Goal: Transaction & Acquisition: Purchase product/service

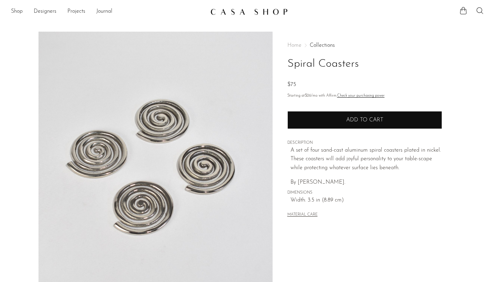
click at [318, 118] on button "Add to cart" at bounding box center [364, 120] width 155 height 18
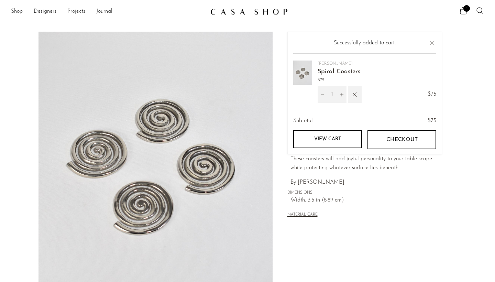
click at [386, 136] on button "Checkout" at bounding box center [401, 139] width 69 height 19
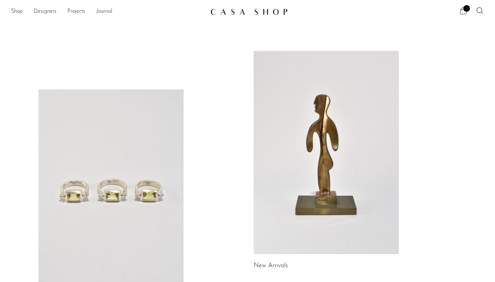
click at [465, 6] on span "1" at bounding box center [466, 8] width 7 height 7
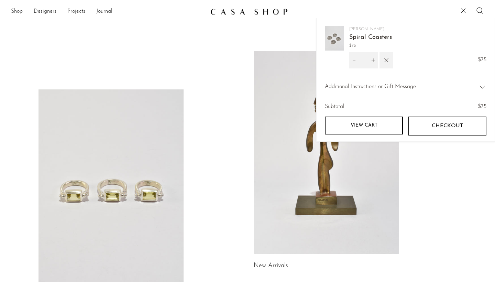
click at [389, 35] on link "Spiral Coasters" at bounding box center [370, 37] width 43 height 6
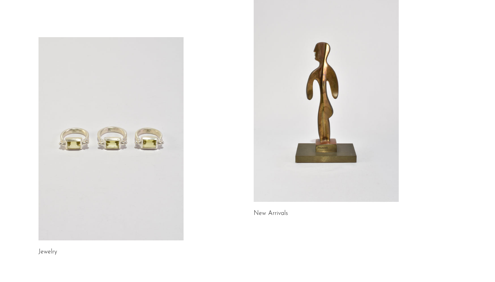
scroll to position [53, 0]
click at [138, 128] on link at bounding box center [110, 137] width 145 height 203
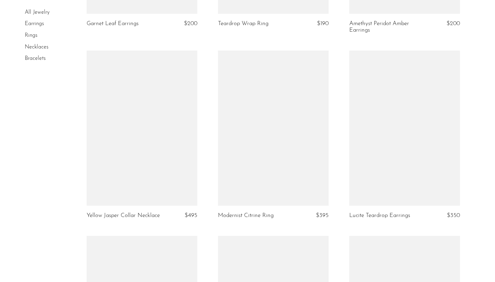
scroll to position [1644, 0]
